Goal: Information Seeking & Learning: Learn about a topic

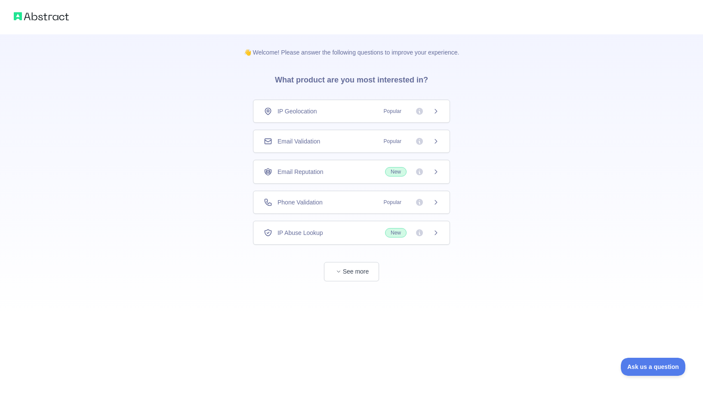
click at [312, 140] on span "Email Validation" at bounding box center [298, 141] width 43 height 9
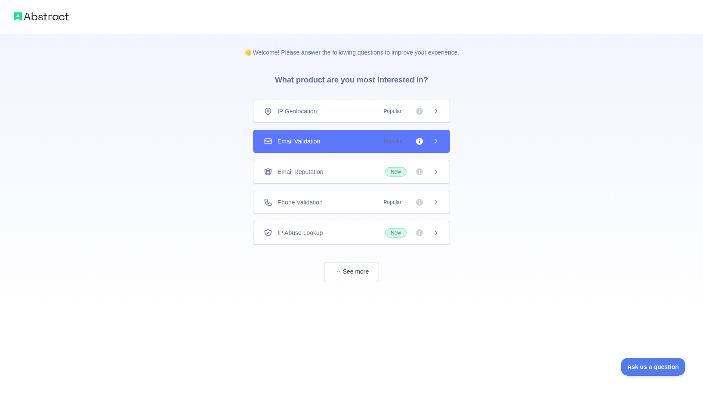
click at [339, 119] on div "IP Geolocation Popular" at bounding box center [351, 111] width 197 height 23
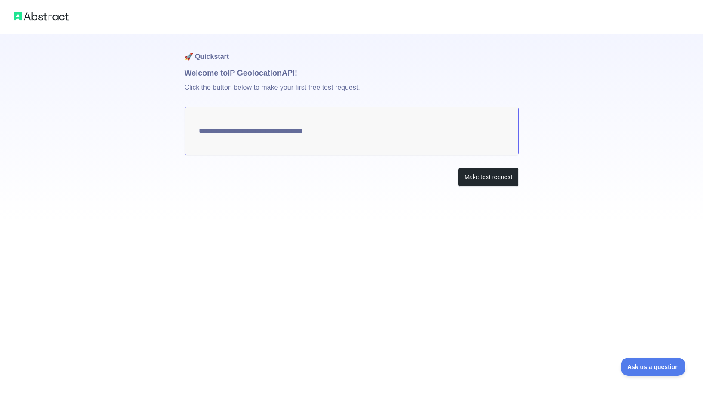
type textarea "**********"
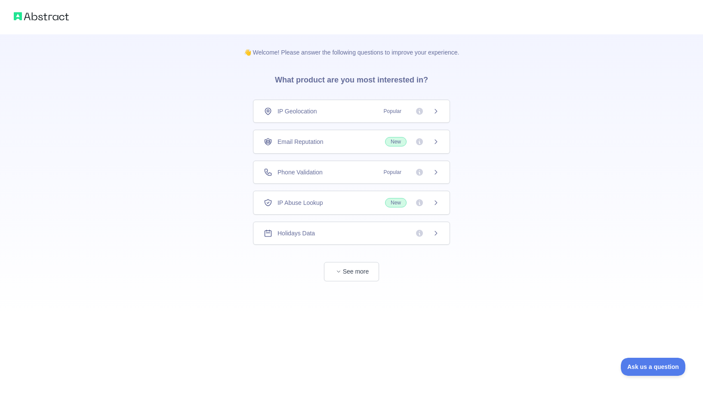
click at [436, 113] on icon at bounding box center [435, 111] width 7 height 7
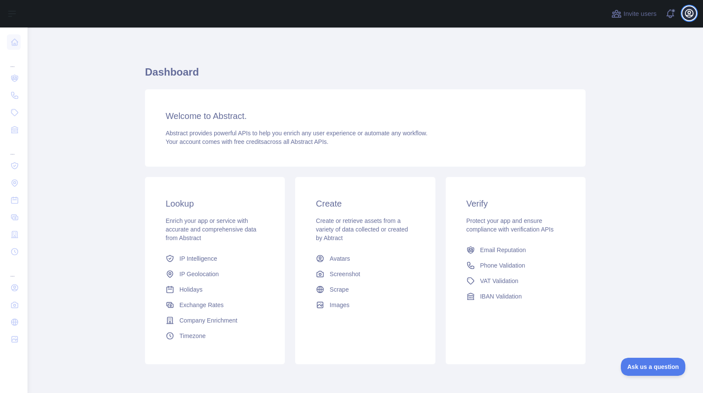
click at [689, 15] on icon "button" at bounding box center [689, 13] width 8 height 8
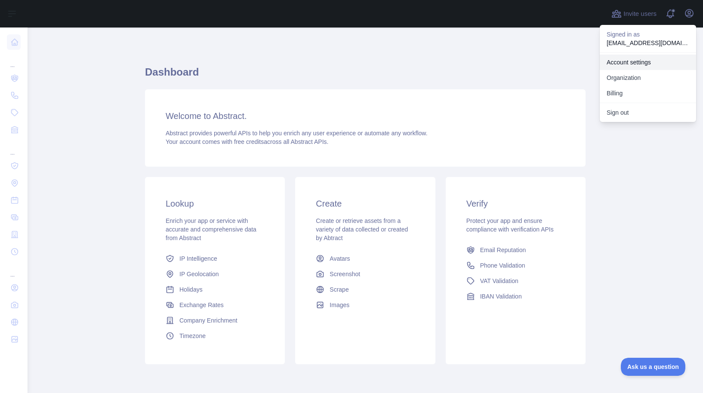
click at [638, 61] on link "Account settings" at bounding box center [647, 62] width 96 height 15
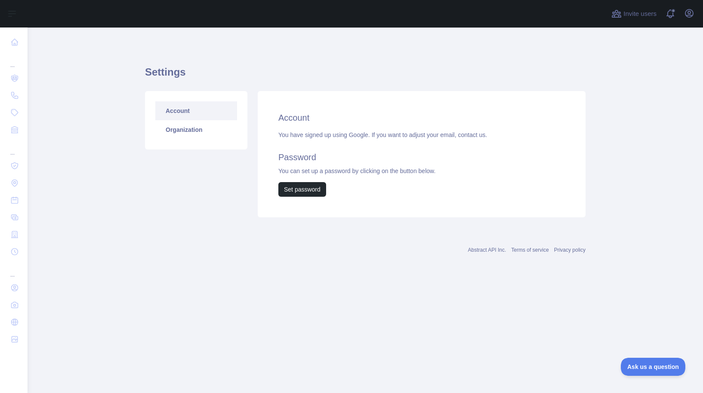
click at [491, 251] on link "Abstract API Inc." at bounding box center [487, 250] width 38 height 6
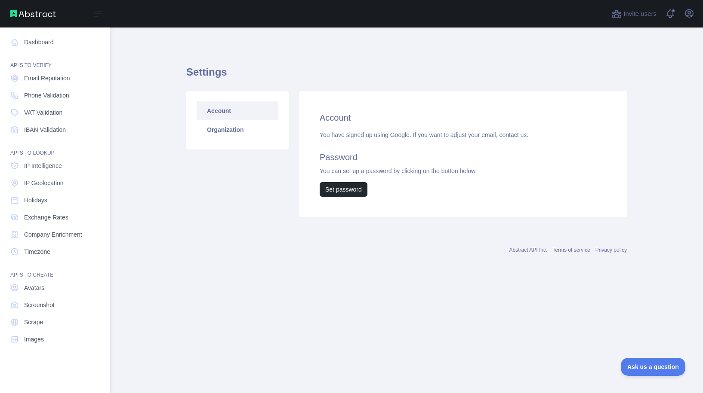
click at [36, 15] on img at bounding box center [33, 13] width 46 height 7
click at [22, 11] on img at bounding box center [33, 13] width 46 height 7
click at [19, 11] on img at bounding box center [33, 13] width 46 height 7
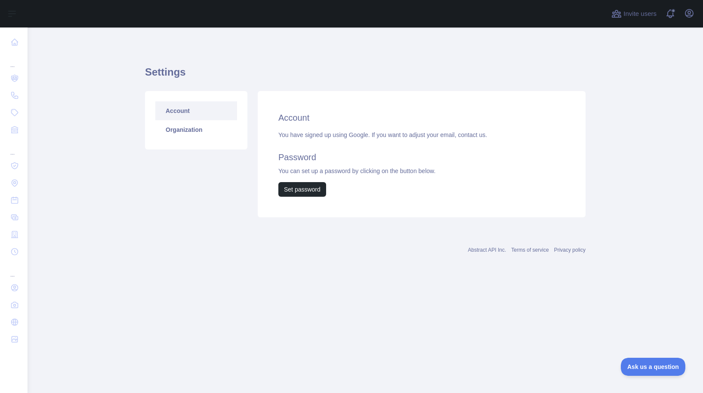
click at [198, 45] on div "Settings Account Organization Account You have signed up using Google. If you w…" at bounding box center [365, 155] width 440 height 254
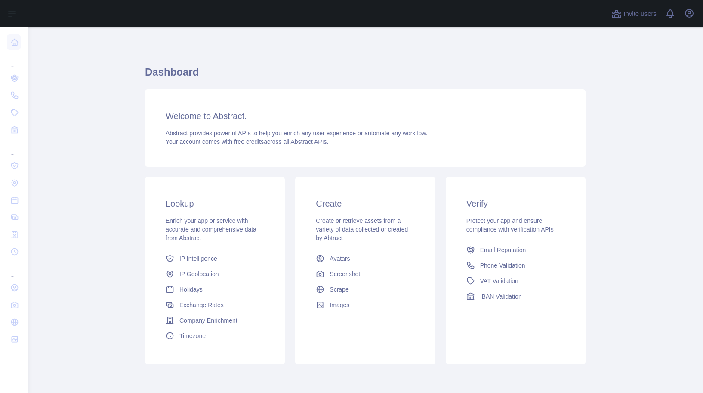
click at [150, 25] on div at bounding box center [316, 14] width 565 height 28
click at [688, 17] on icon "button" at bounding box center [689, 13] width 10 height 10
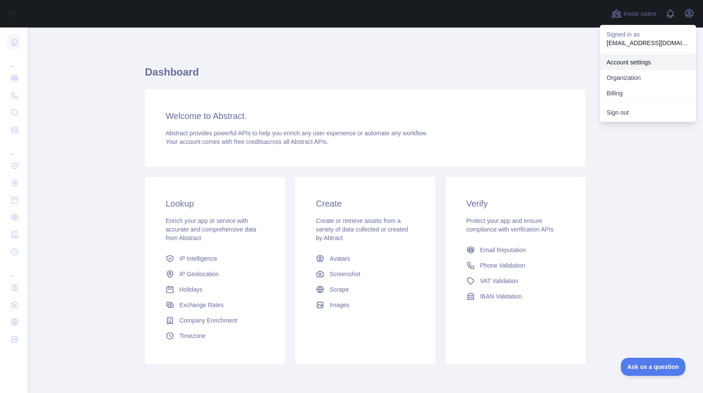
click at [648, 61] on link "Account settings" at bounding box center [647, 62] width 96 height 15
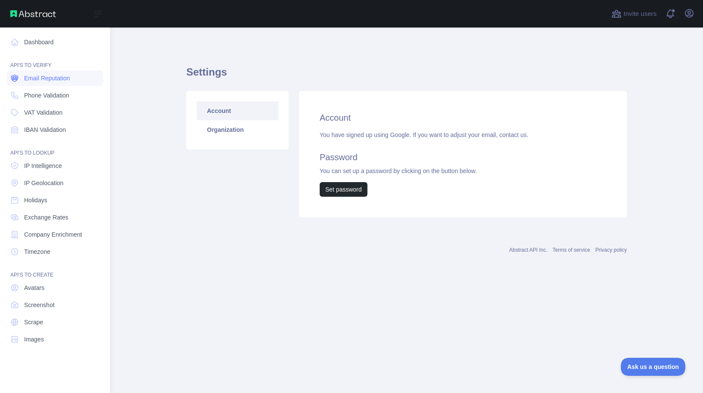
click at [34, 81] on span "Email Reputation" at bounding box center [47, 78] width 46 height 9
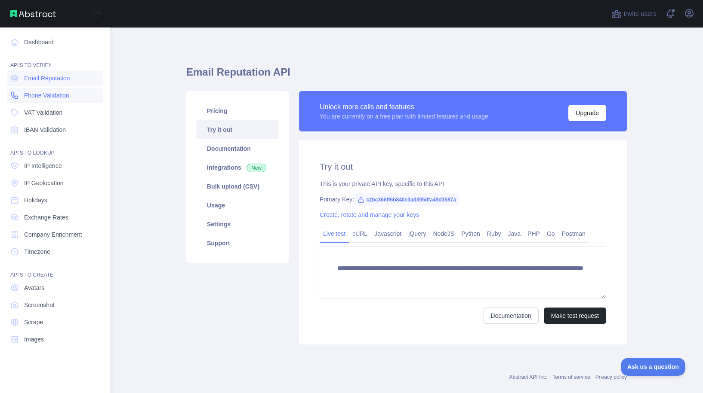
click at [39, 94] on span "Phone Validation" at bounding box center [46, 95] width 45 height 9
click at [46, 84] on link "Email Reputation" at bounding box center [55, 78] width 96 height 15
click at [51, 98] on span "Phone Validation" at bounding box center [46, 95] width 45 height 9
click at [65, 111] on link "VAT Validation" at bounding box center [55, 112] width 96 height 15
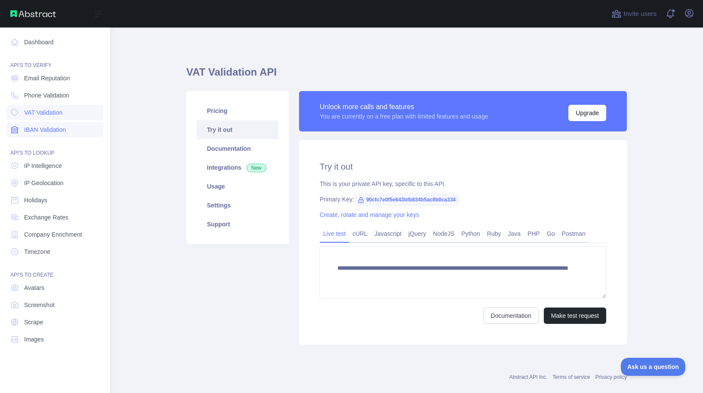
click at [73, 127] on link "IBAN Validation" at bounding box center [55, 129] width 96 height 15
click at [67, 82] on span "Email Reputation" at bounding box center [47, 78] width 46 height 9
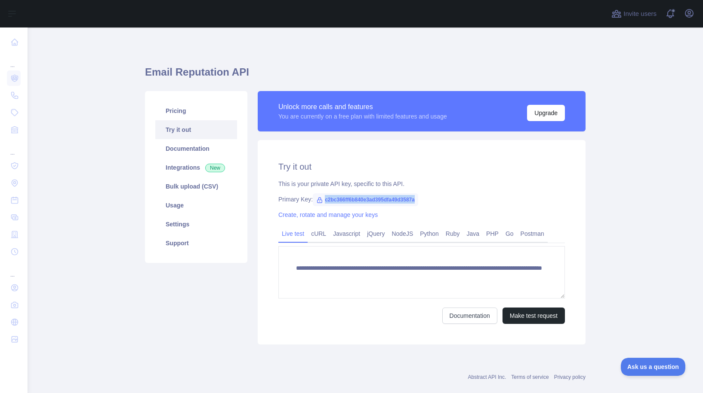
drag, startPoint x: 326, startPoint y: 200, endPoint x: 440, endPoint y: 202, distance: 114.8
click at [440, 202] on div "Primary Key: c2bc366ff6b840e3ad395dfa49d3587a" at bounding box center [421, 199] width 286 height 9
copy span "c2bc366ff6b840e3ad395dfa49d3587a"
click at [205, 148] on link "Documentation" at bounding box center [196, 148] width 82 height 19
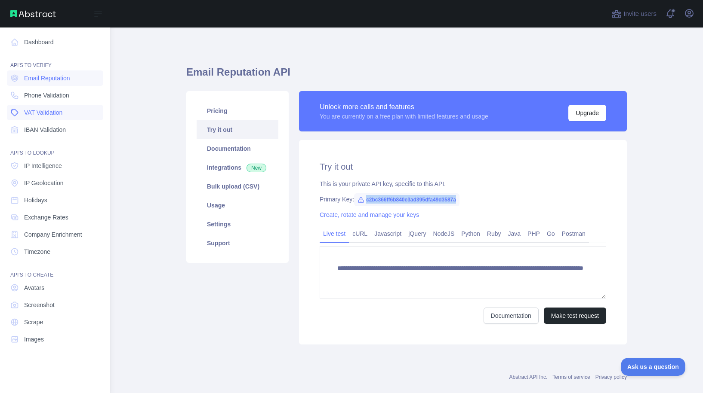
click at [80, 115] on link "VAT Validation" at bounding box center [55, 112] width 96 height 15
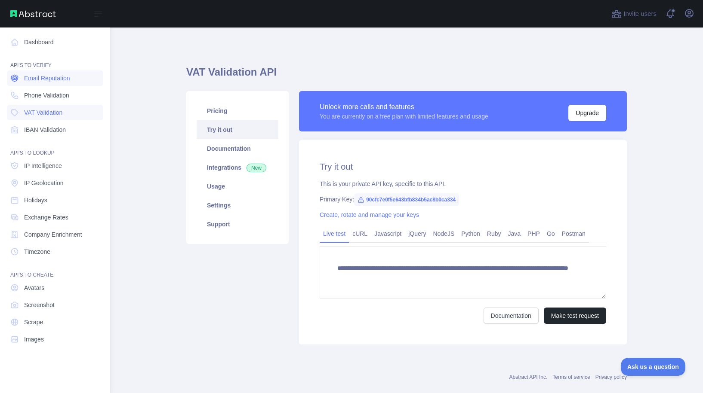
click at [28, 81] on span "Email Reputation" at bounding box center [47, 78] width 46 height 9
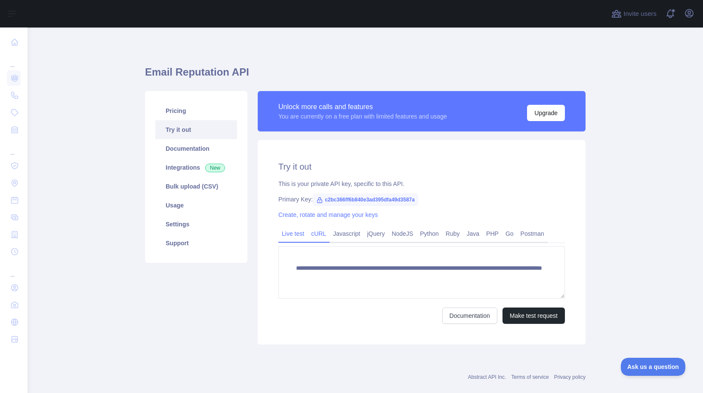
click at [320, 234] on link "cURL" at bounding box center [318, 234] width 22 height 14
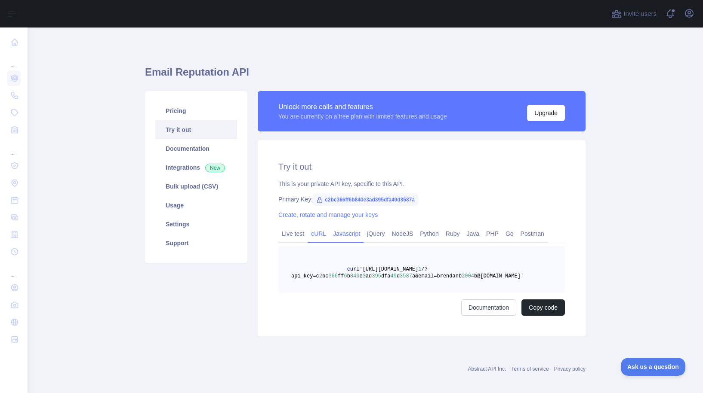
click at [349, 234] on link "Javascript" at bounding box center [346, 234] width 34 height 14
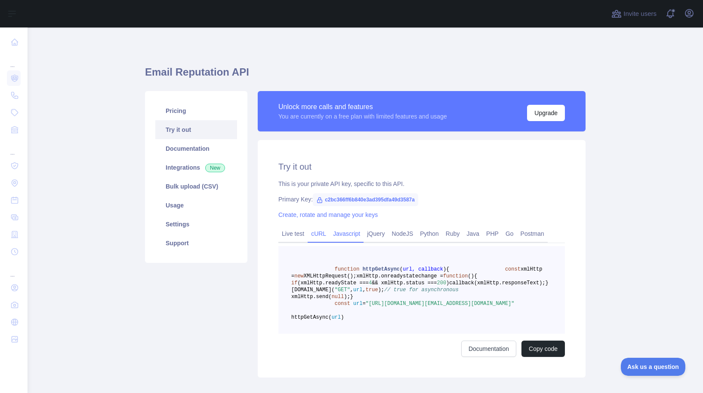
click at [321, 237] on link "cURL" at bounding box center [318, 234] width 22 height 14
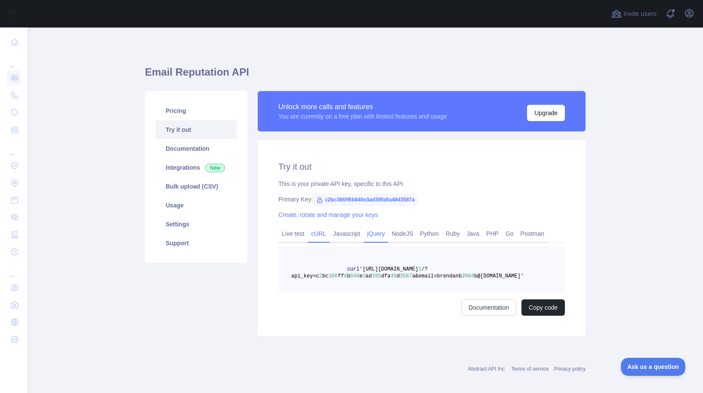
click at [374, 233] on link "jQuery" at bounding box center [375, 234] width 25 height 14
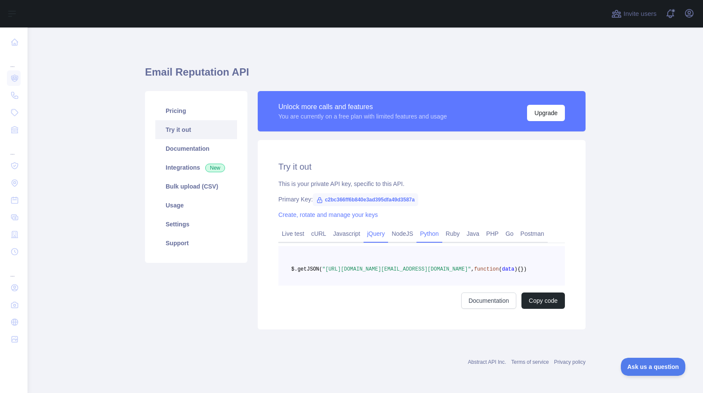
click at [429, 234] on link "Python" at bounding box center [429, 234] width 26 height 14
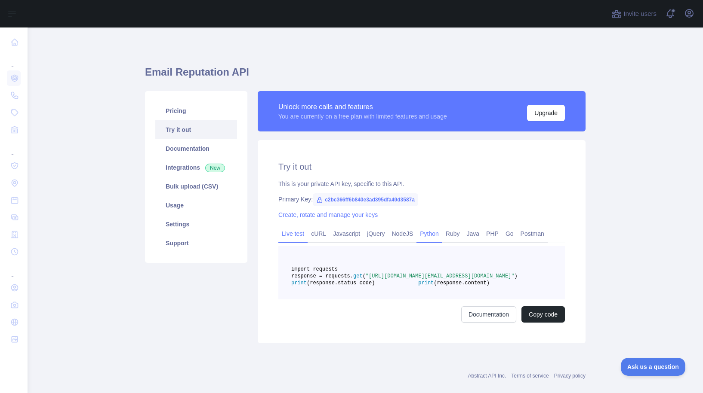
click at [298, 236] on link "Live test" at bounding box center [292, 234] width 29 height 14
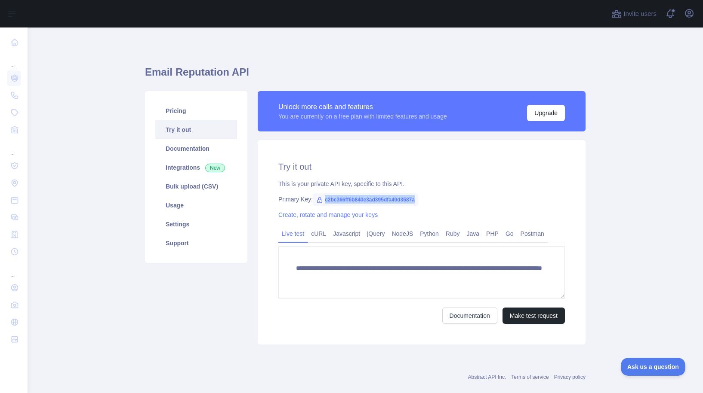
drag, startPoint x: 325, startPoint y: 200, endPoint x: 446, endPoint y: 199, distance: 121.3
click at [446, 199] on div "Primary Key: c2bc366ff6b840e3ad395dfa49d3587a" at bounding box center [421, 199] width 286 height 9
copy span "c2bc366ff6b840e3ad395dfa49d3587a"
